Goal: Information Seeking & Learning: Learn about a topic

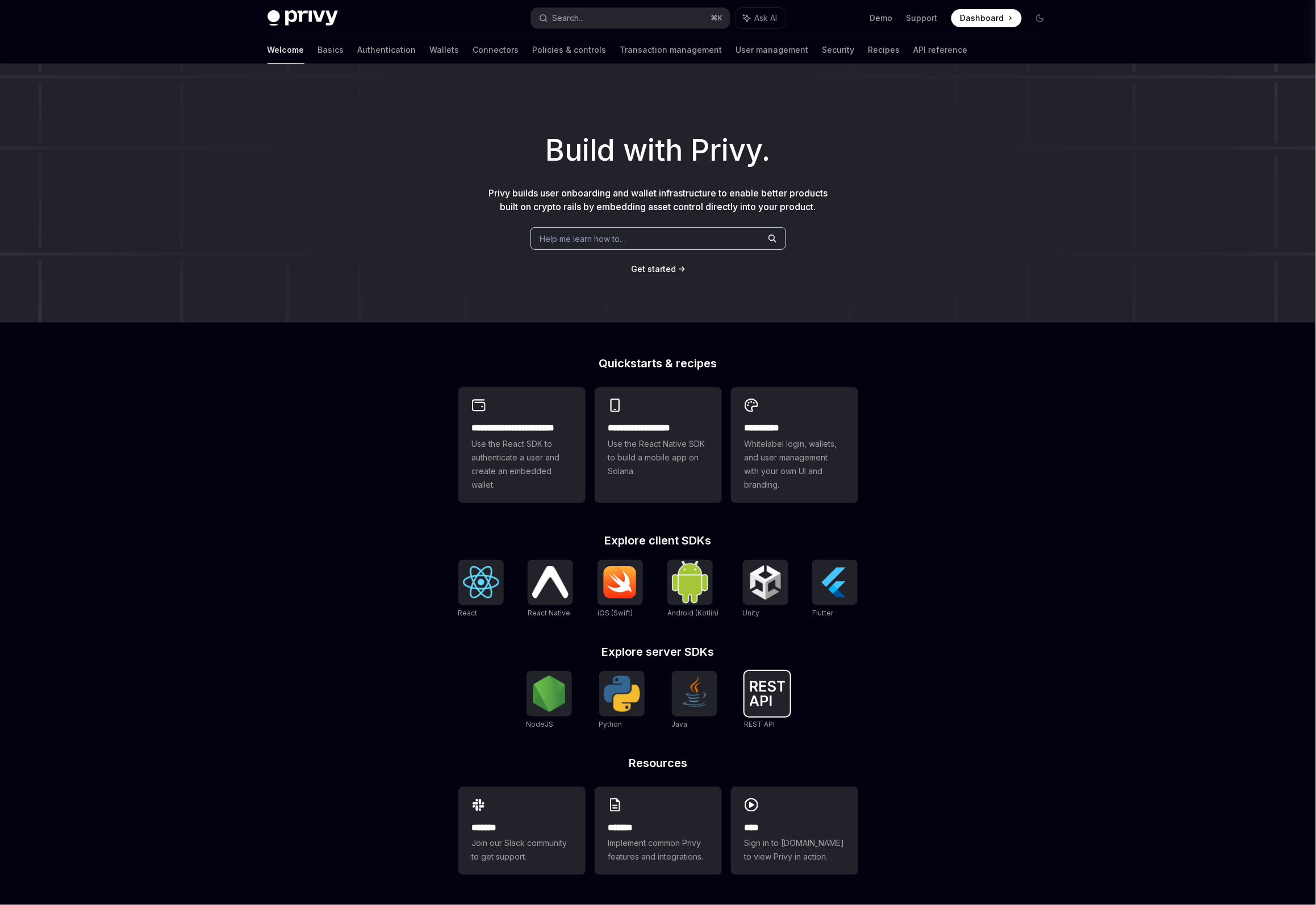
click at [773, 692] on img at bounding box center [767, 693] width 37 height 25
type textarea "*"
click at [631, 706] on img at bounding box center [622, 693] width 37 height 37
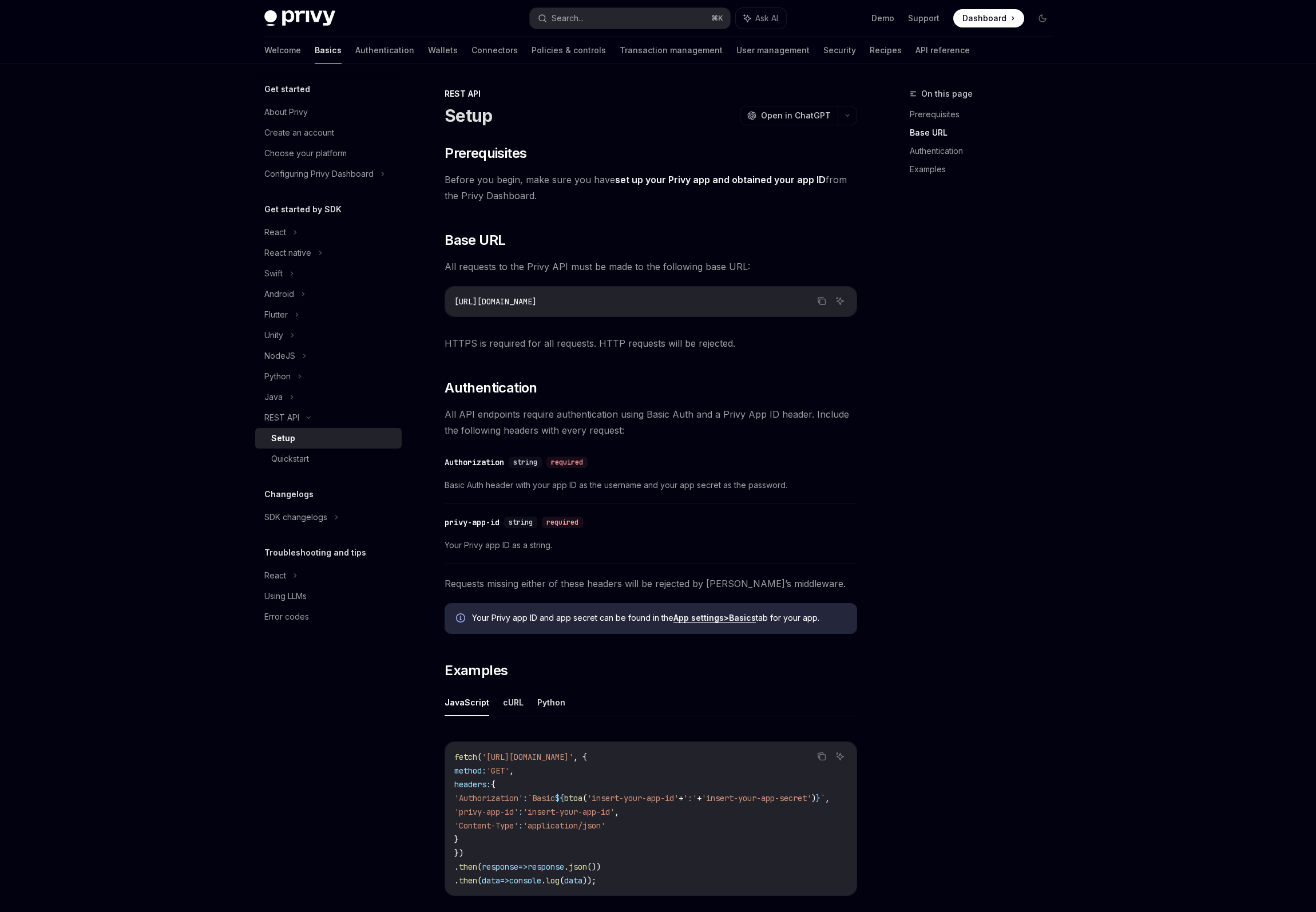
scroll to position [168, 0]
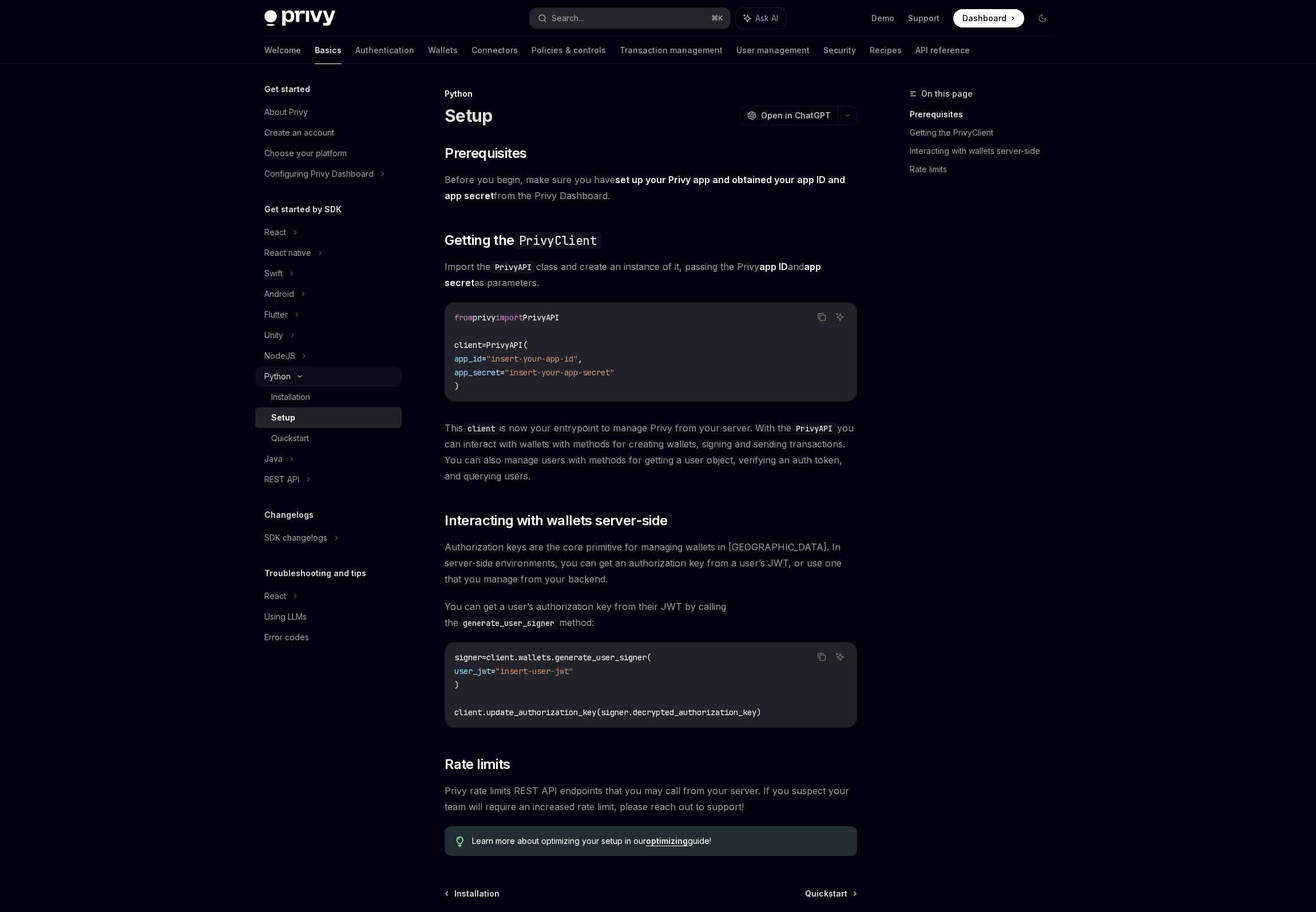
click at [340, 370] on div "Python" at bounding box center [328, 376] width 146 height 21
click at [341, 359] on div "NodeJS" at bounding box center [328, 356] width 146 height 21
type textarea "*"
